Goal: Information Seeking & Learning: Learn about a topic

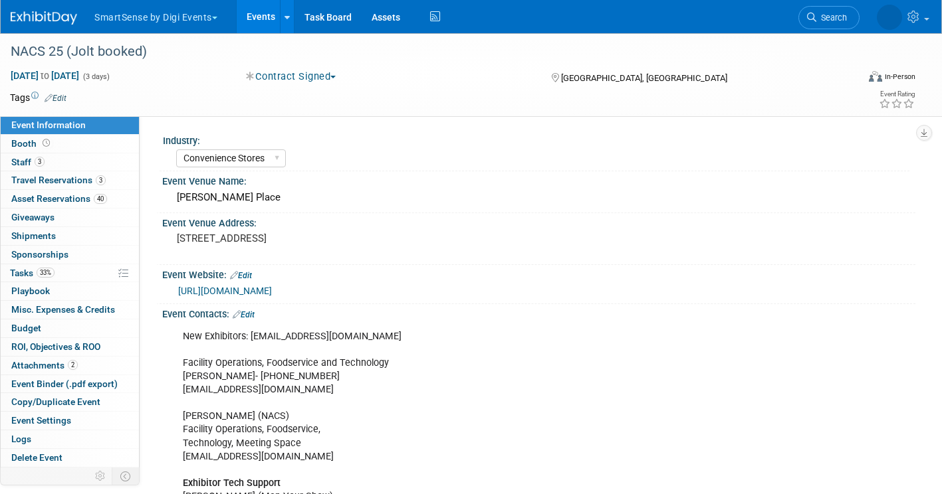
select select "Convenience Stores"
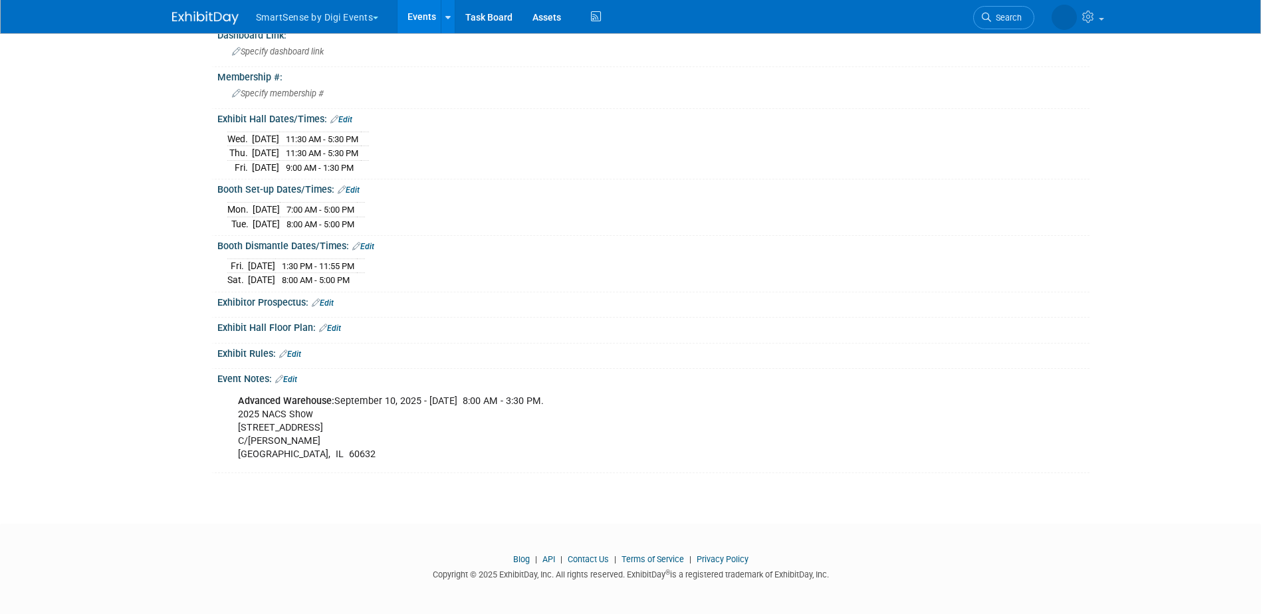
scroll to position [712, 0]
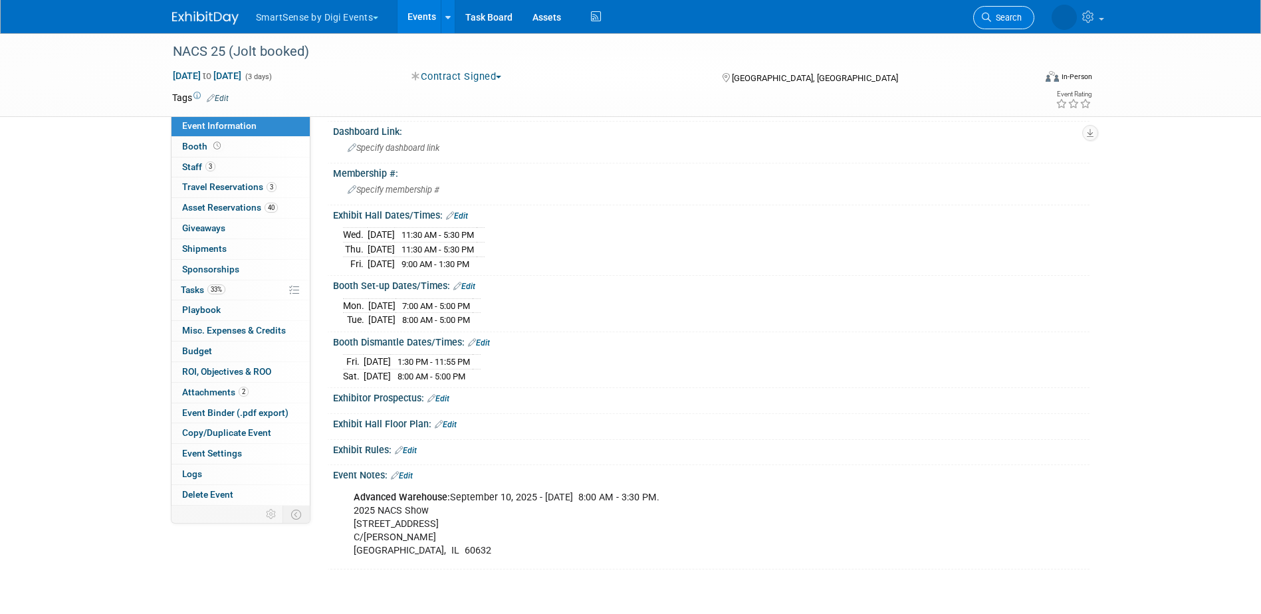
click at [941, 15] on span "Search" at bounding box center [1006, 18] width 31 height 10
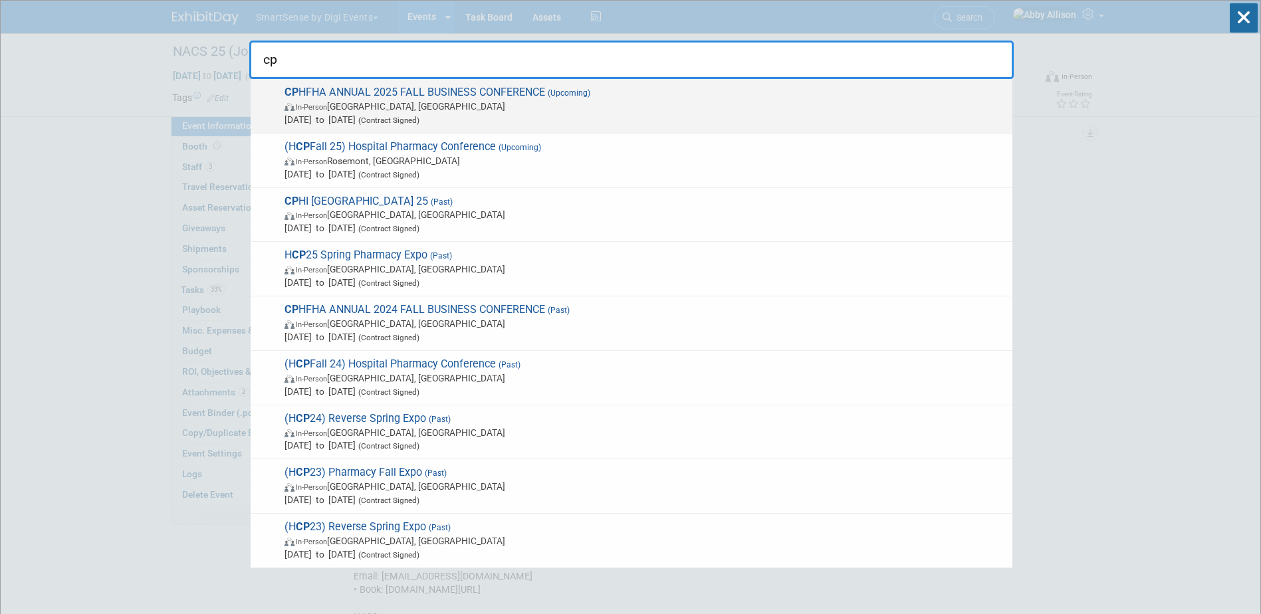
type input "cp"
click at [319, 91] on span "CP HFHA ANNUAL 2025 FALL BUSINESS CONFERENCE (Upcoming) In-Person Gatineau, Can…" at bounding box center [642, 106] width 725 height 41
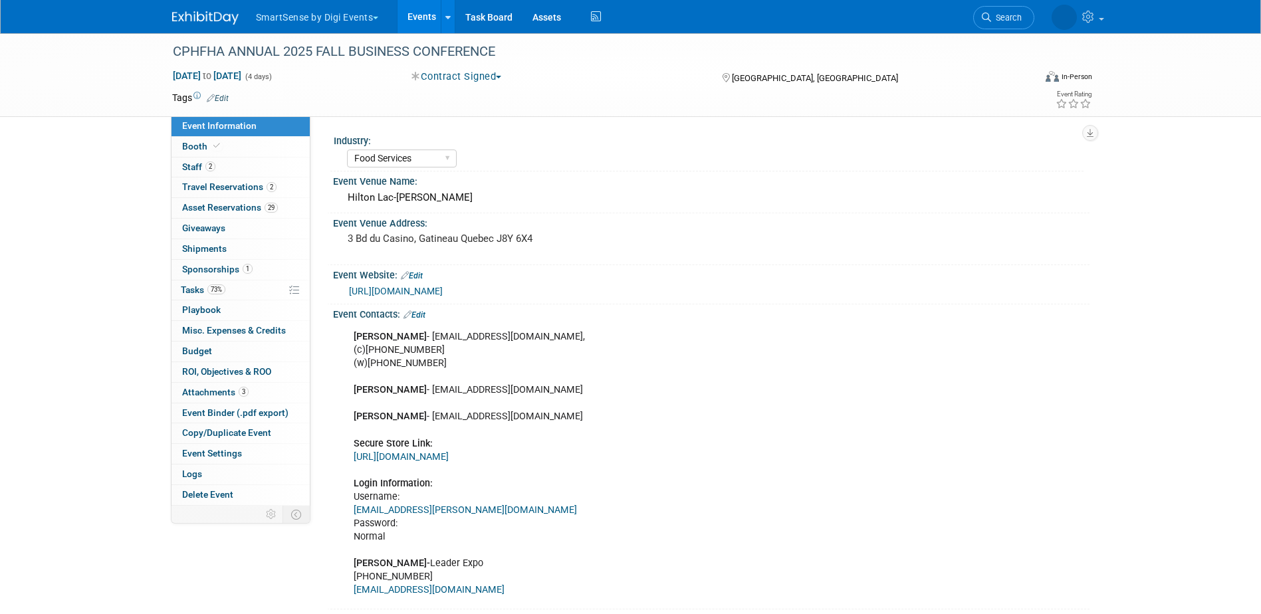
select select "Food Services"
click at [189, 206] on span "Asset Reservations 29" at bounding box center [230, 207] width 96 height 11
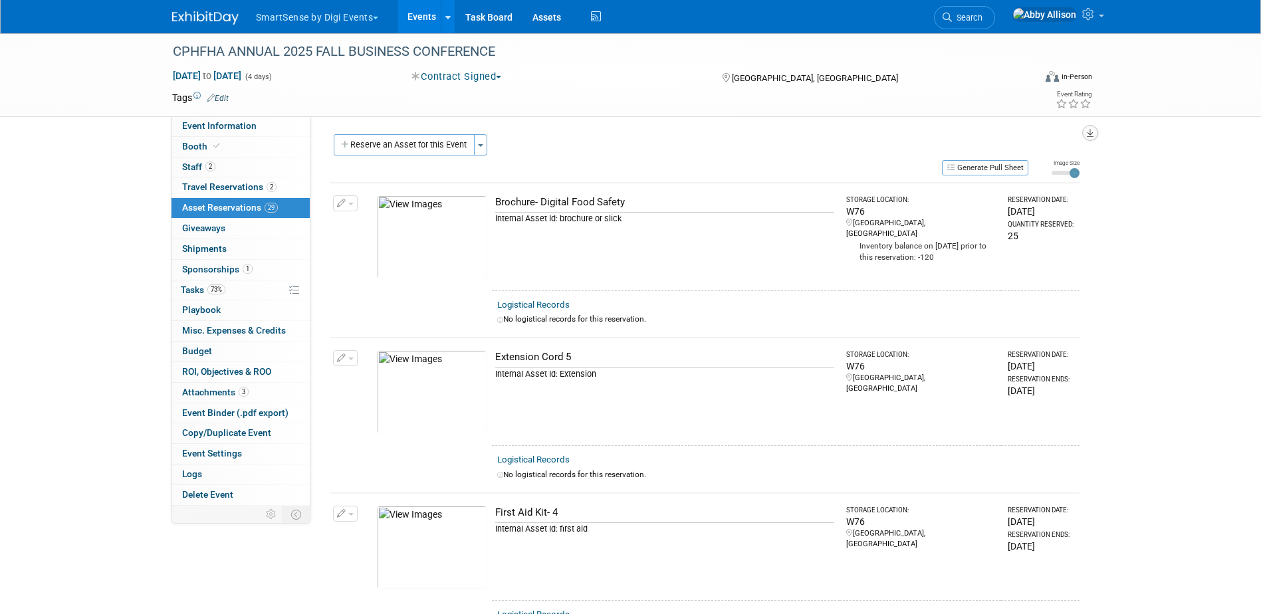
click at [1095, 134] on button "button" at bounding box center [1090, 133] width 16 height 16
click at [979, 172] on link "Export tab to PDF" at bounding box center [1009, 171] width 155 height 19
click at [1097, 134] on button "button" at bounding box center [1090, 133] width 16 height 16
click at [992, 192] on link "Export tab to Spreadsheet (.csv)" at bounding box center [1009, 192] width 155 height 19
click at [837, 52] on div "CPHFHA ANNUAL 2025 FALL BUSINESS CONFERENCE" at bounding box center [591, 52] width 846 height 24
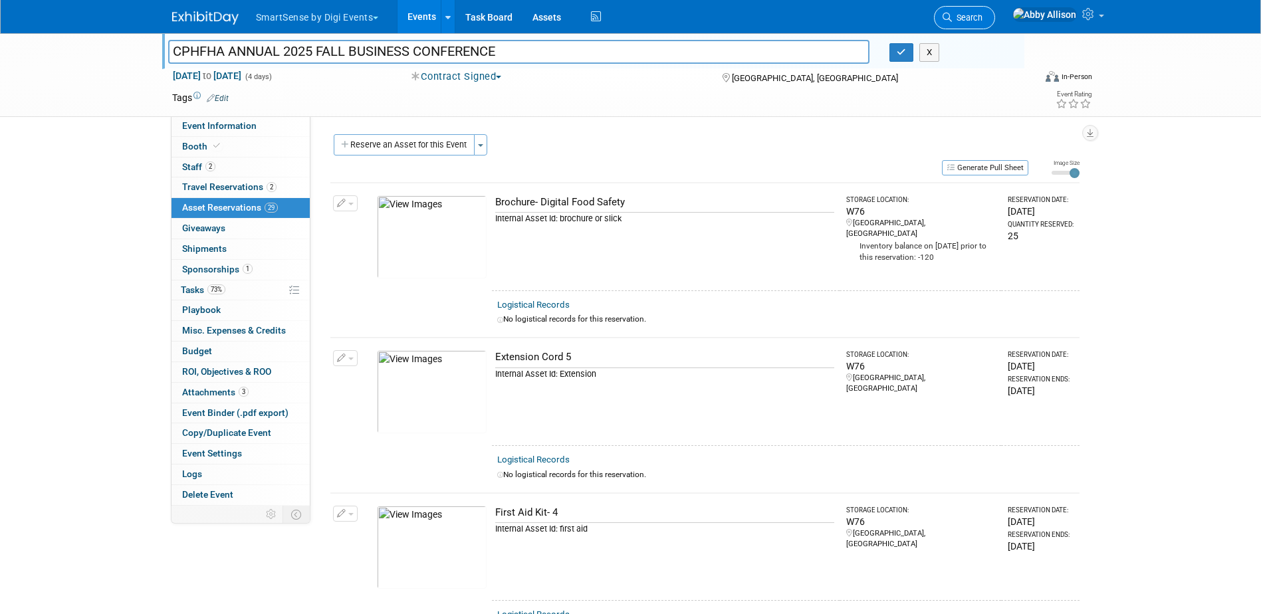
click at [995, 25] on link "Search" at bounding box center [964, 17] width 61 height 23
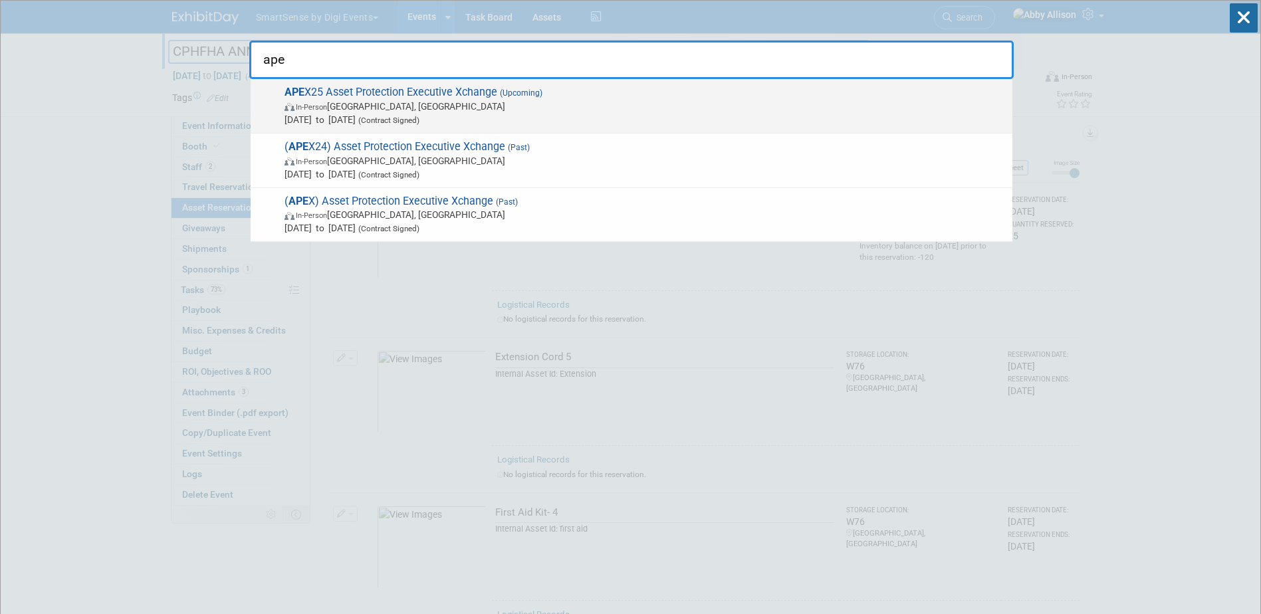
type input "ape"
click at [338, 90] on span "APE X25 Asset Protection Executive Xchange (Upcoming) In-Person [GEOGRAPHIC_DAT…" at bounding box center [642, 106] width 725 height 41
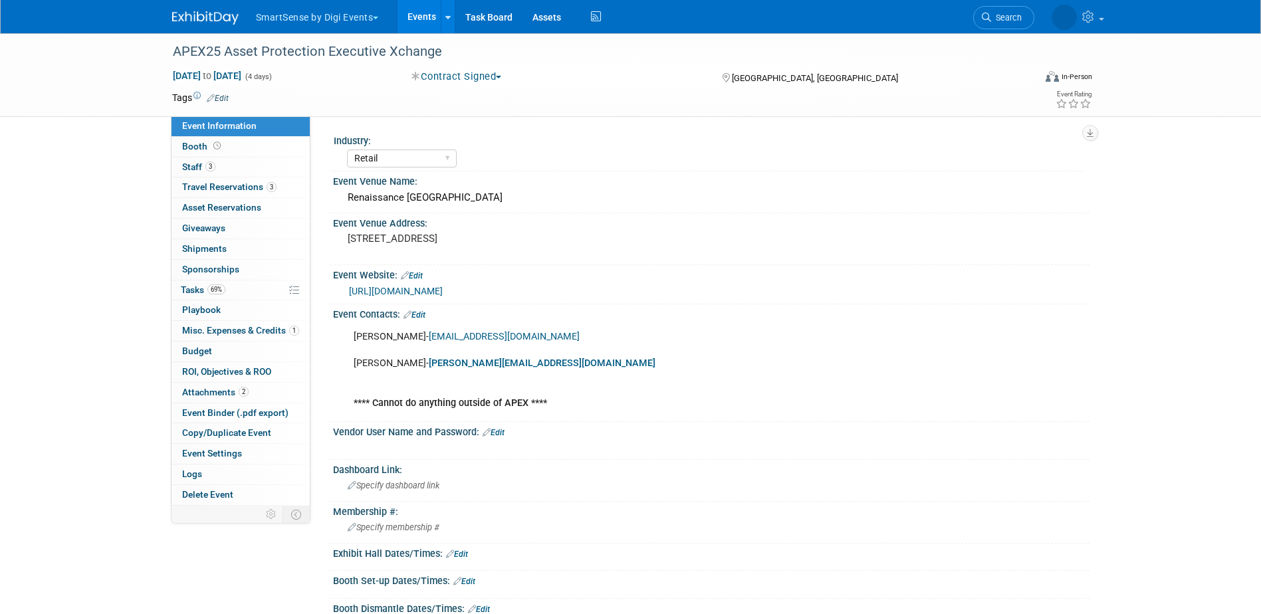
select select "Retail"
click at [210, 150] on span "Booth" at bounding box center [202, 146] width 41 height 11
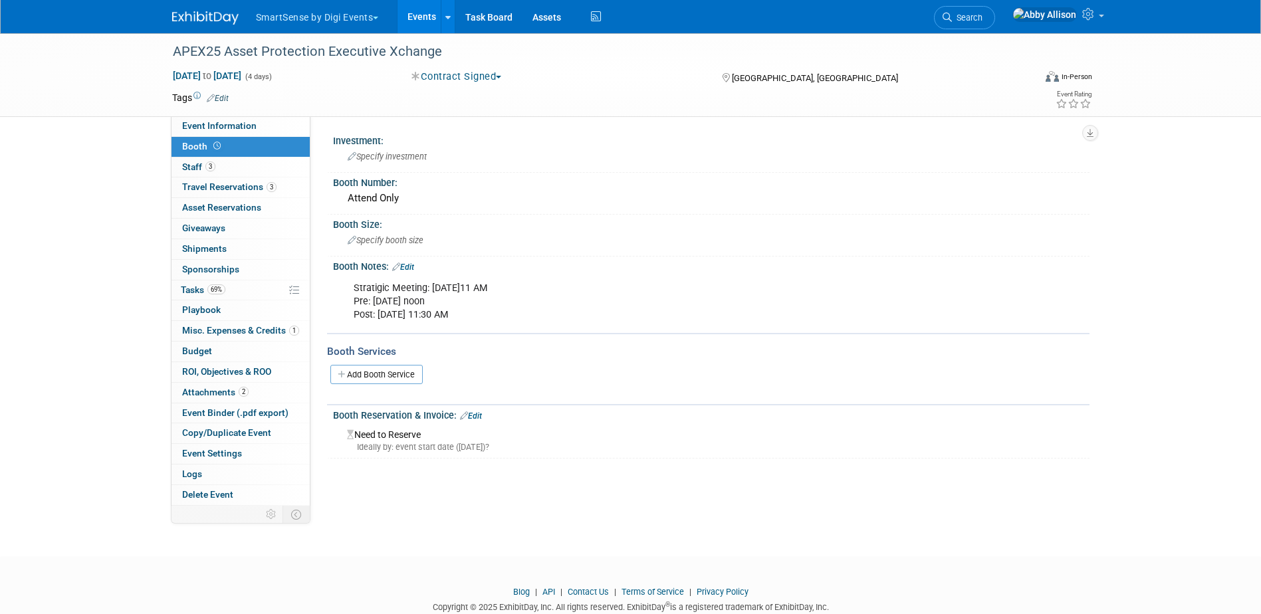
click at [221, 117] on div "APEX25 Asset Protection Executive Xchange Sep 21, 2025 to Sep 24, 2025 (4 days)…" at bounding box center [630, 75] width 1261 height 84
click at [221, 129] on span "Event Information" at bounding box center [219, 125] width 74 height 11
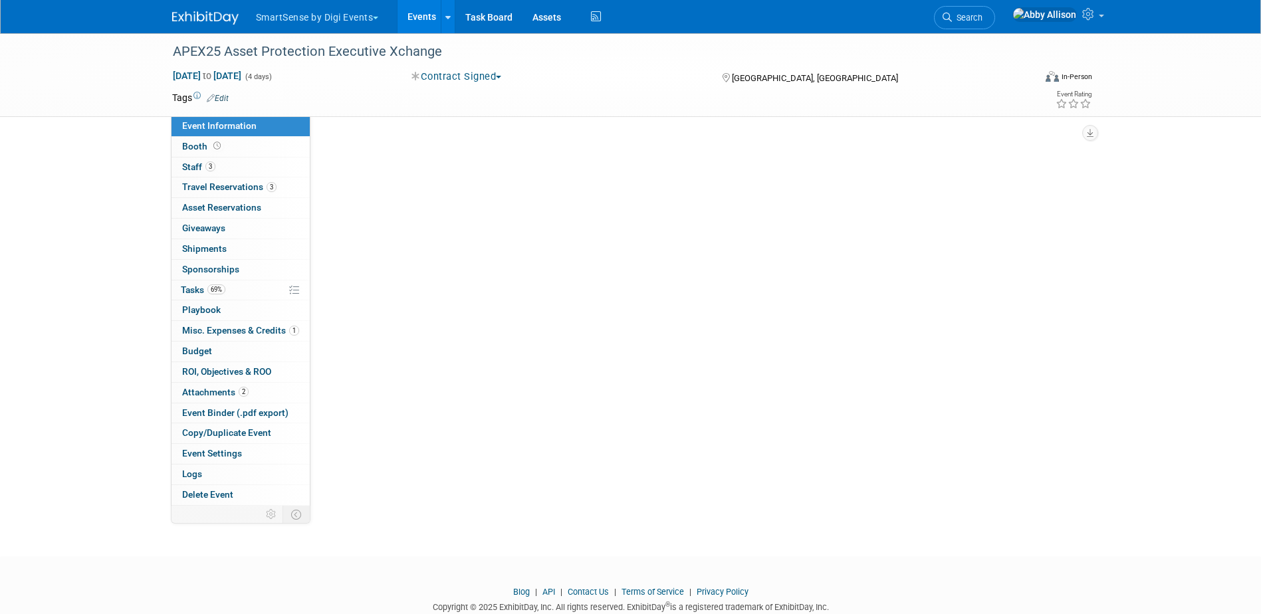
select select "Retail"
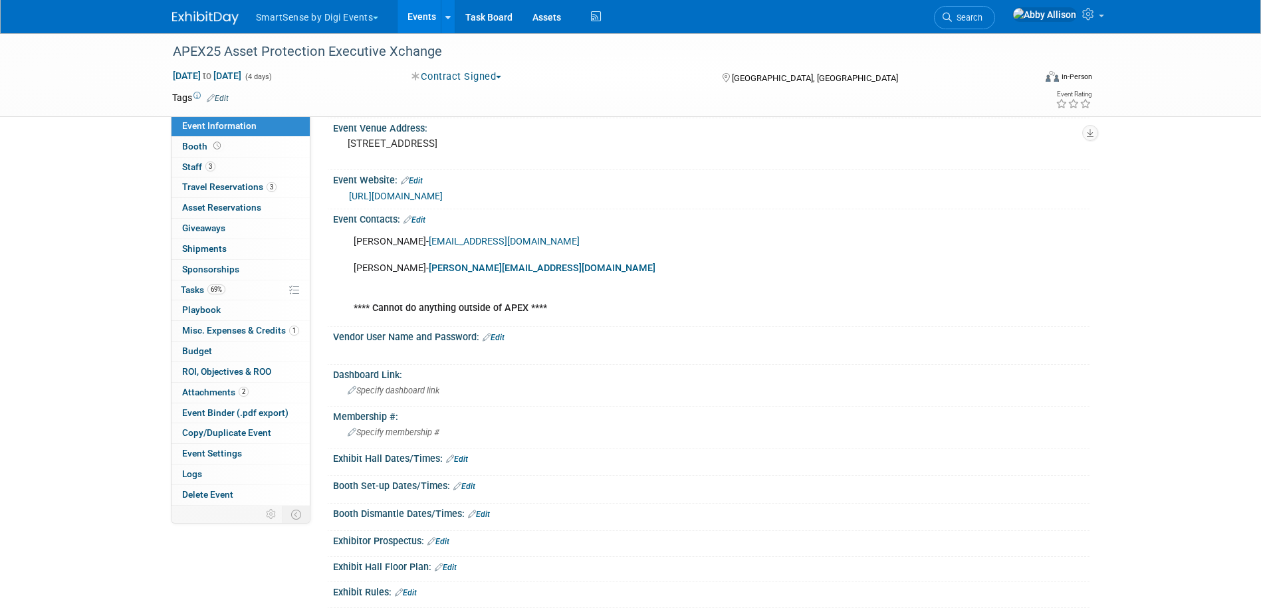
scroll to position [133, 0]
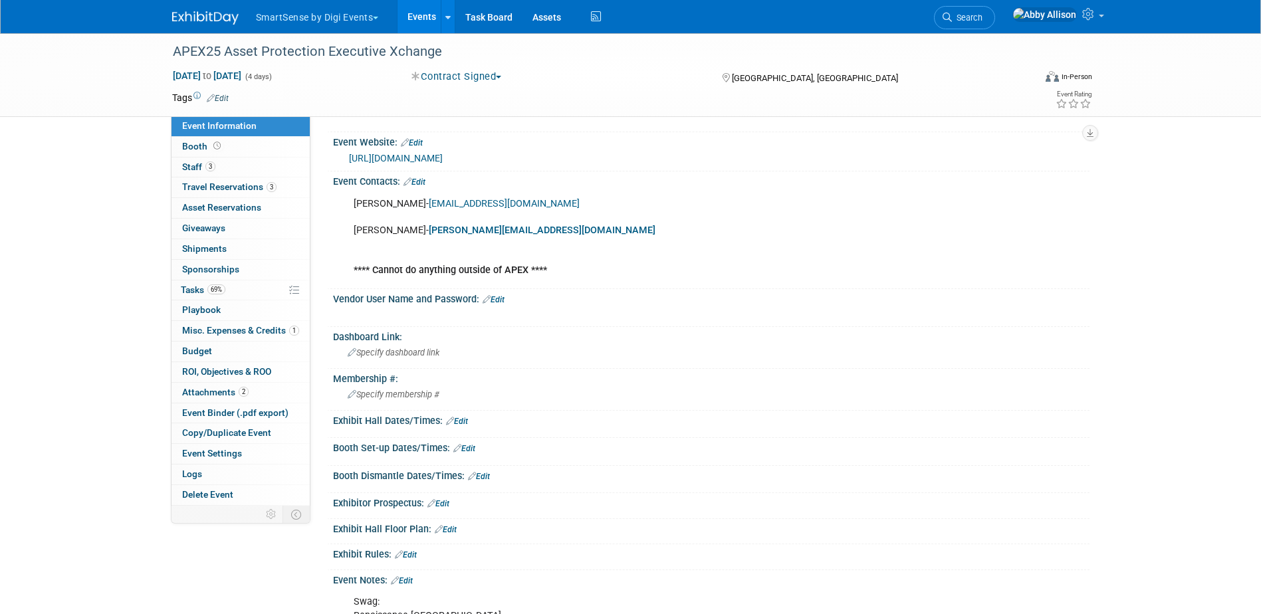
click at [443, 154] on link "https://www.apexretailconference.com/" at bounding box center [396, 158] width 94 height 11
